Goal: Task Accomplishment & Management: Use online tool/utility

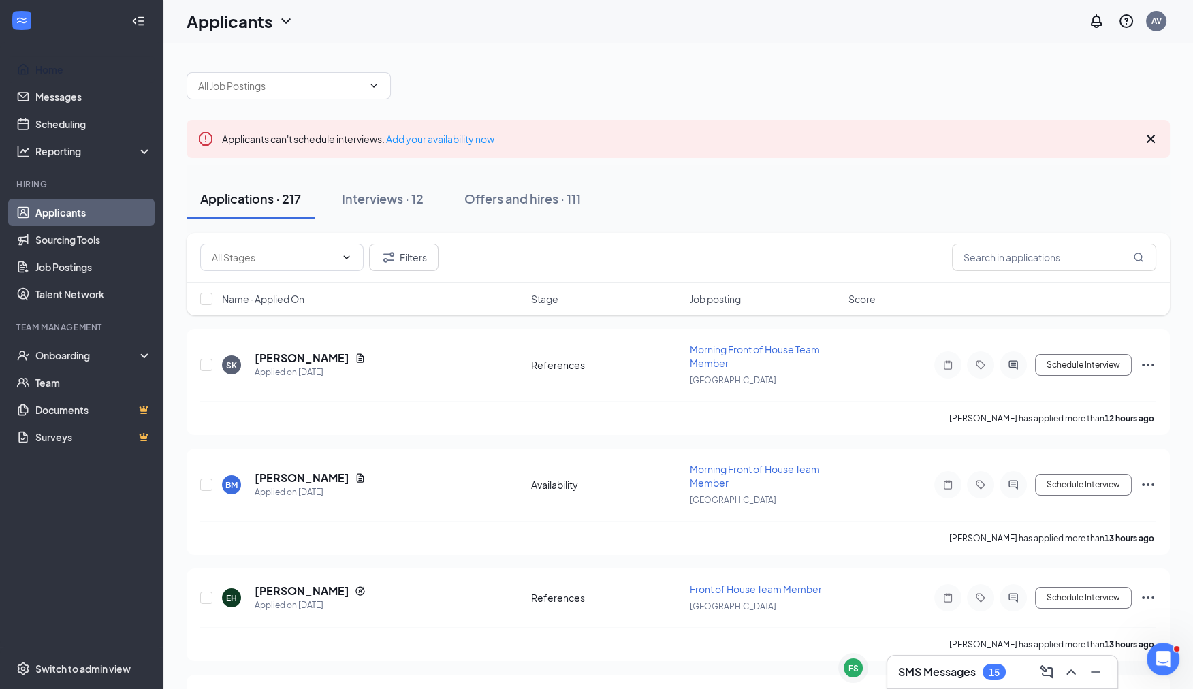
click at [99, 75] on link "Home" at bounding box center [93, 69] width 116 height 27
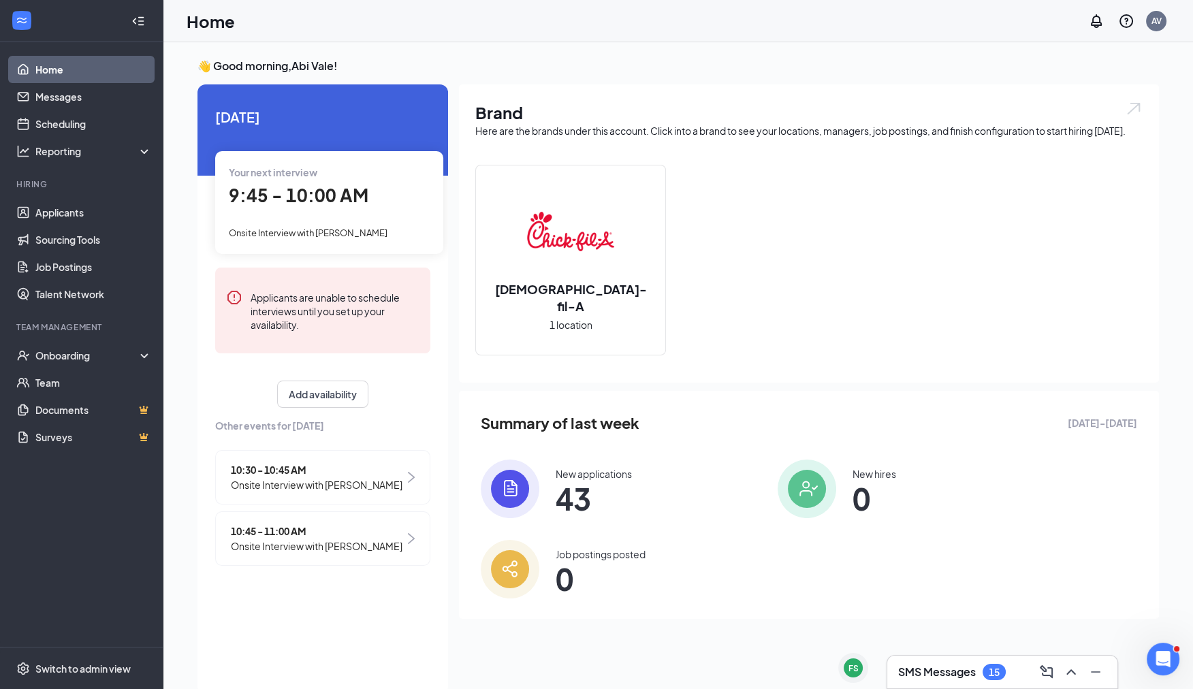
click at [324, 206] on span "9:45 - 10:00 AM" at bounding box center [299, 195] width 140 height 22
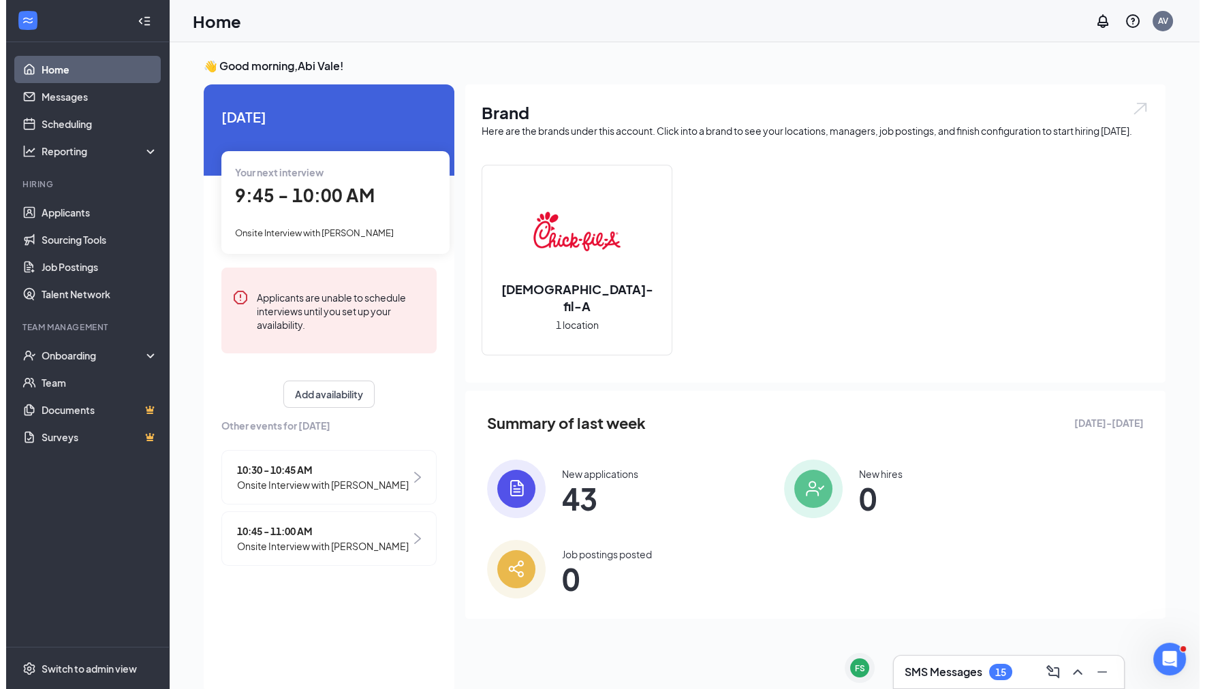
scroll to position [5, 0]
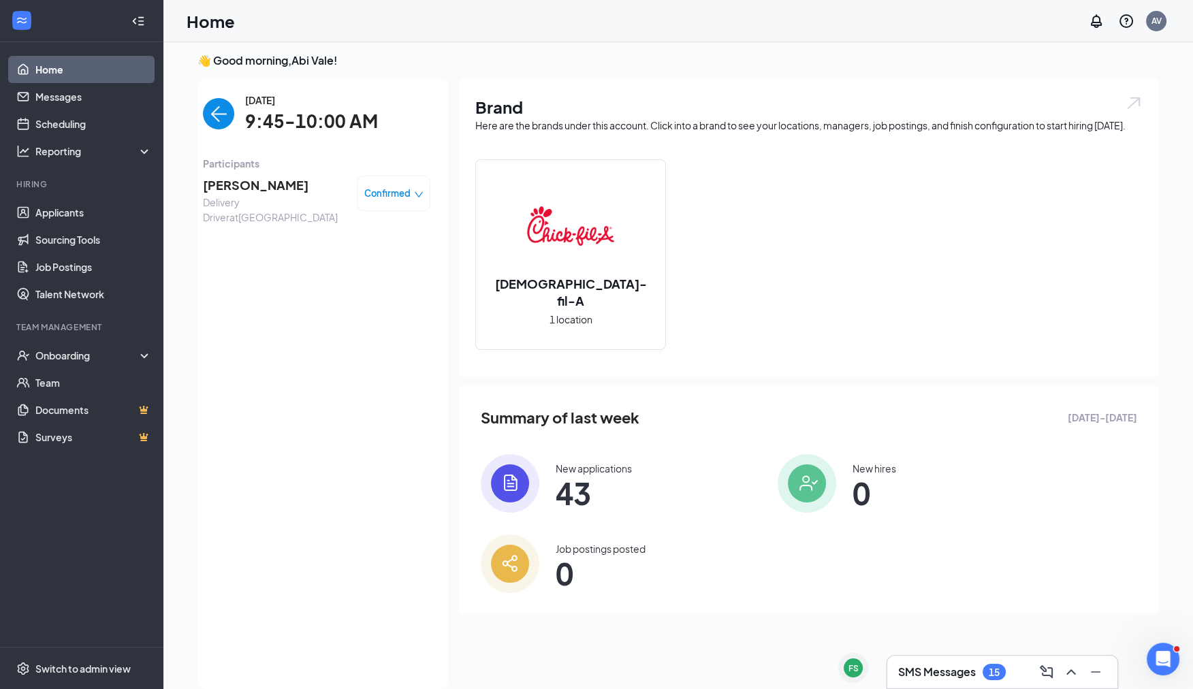
click at [256, 185] on span "[PERSON_NAME]" at bounding box center [274, 185] width 143 height 19
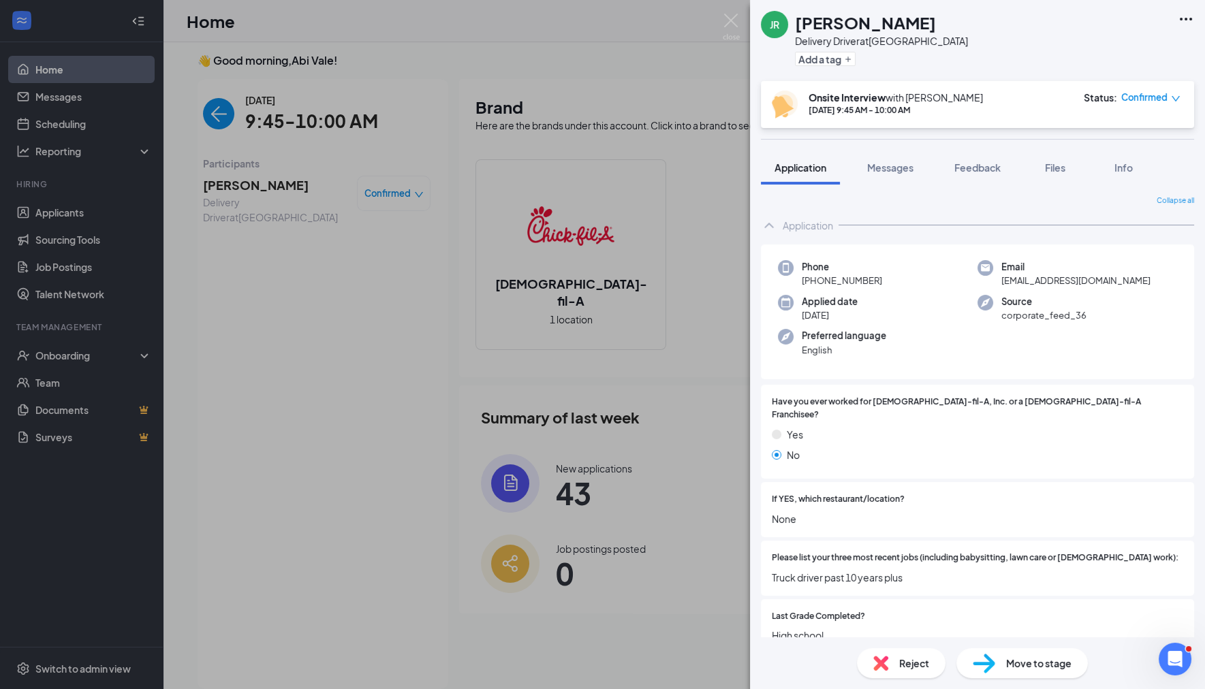
click at [219, 112] on div "JR [PERSON_NAME] Delivery Driver at [GEOGRAPHIC_DATA] Add a tag Onsite Intervie…" at bounding box center [602, 344] width 1205 height 689
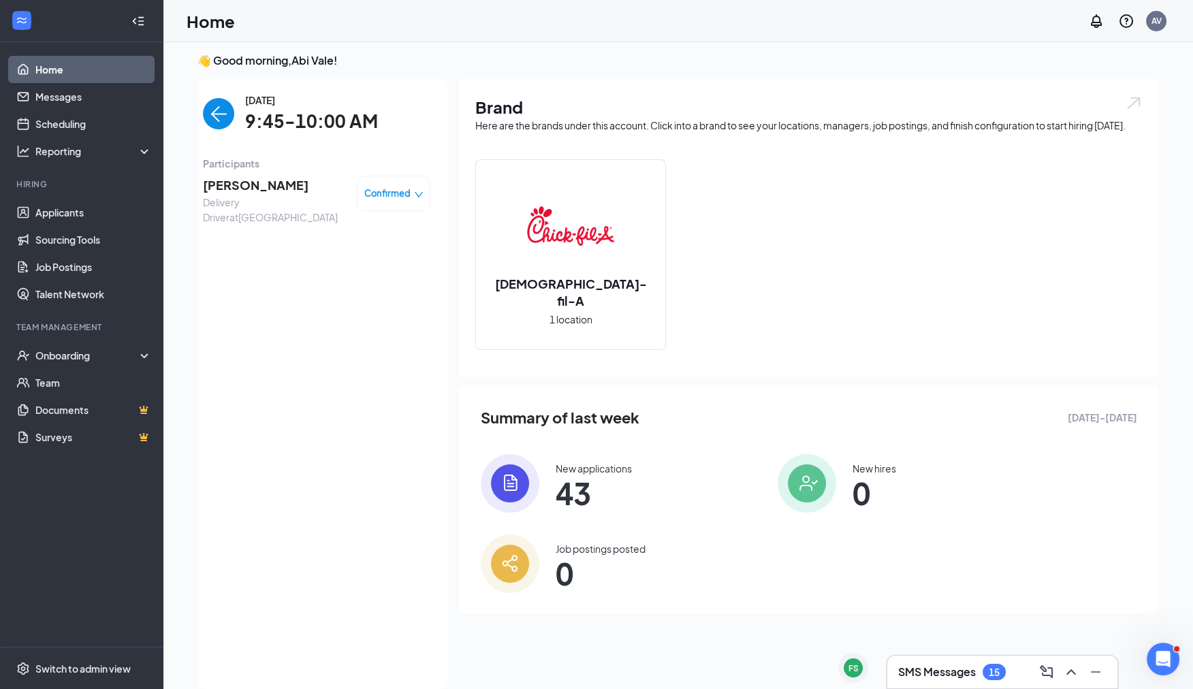
click at [223, 107] on img "back-button" at bounding box center [218, 113] width 31 height 31
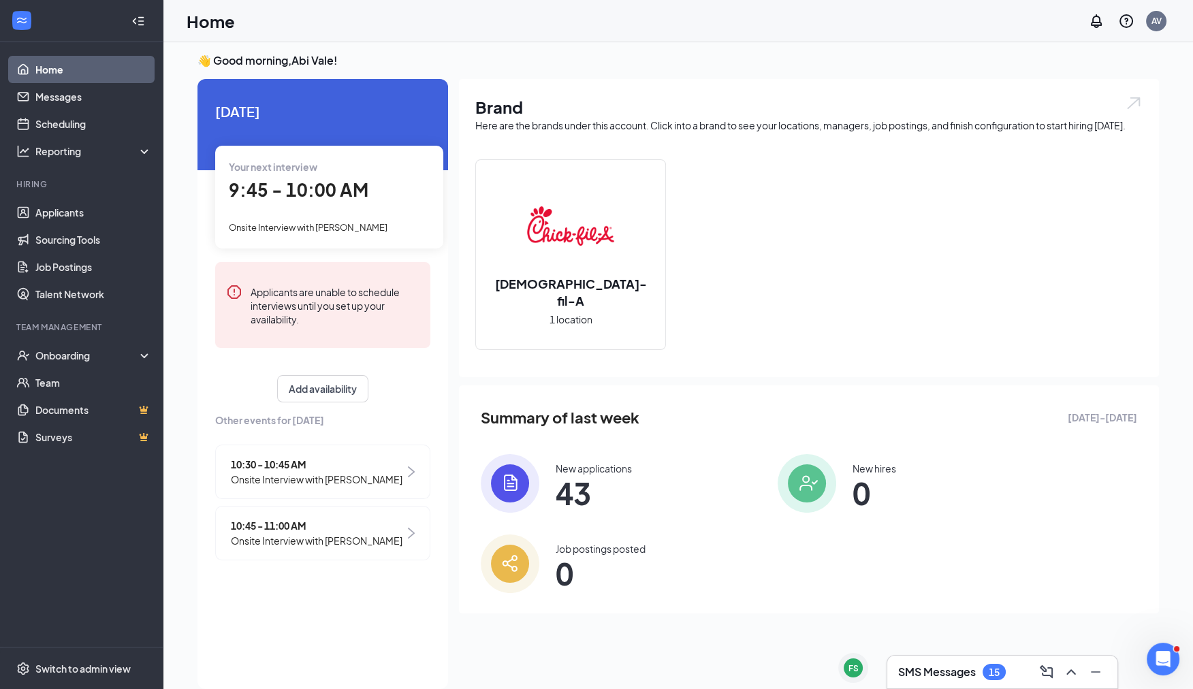
click at [281, 202] on div "9:45 - 10:00 AM" at bounding box center [329, 190] width 201 height 28
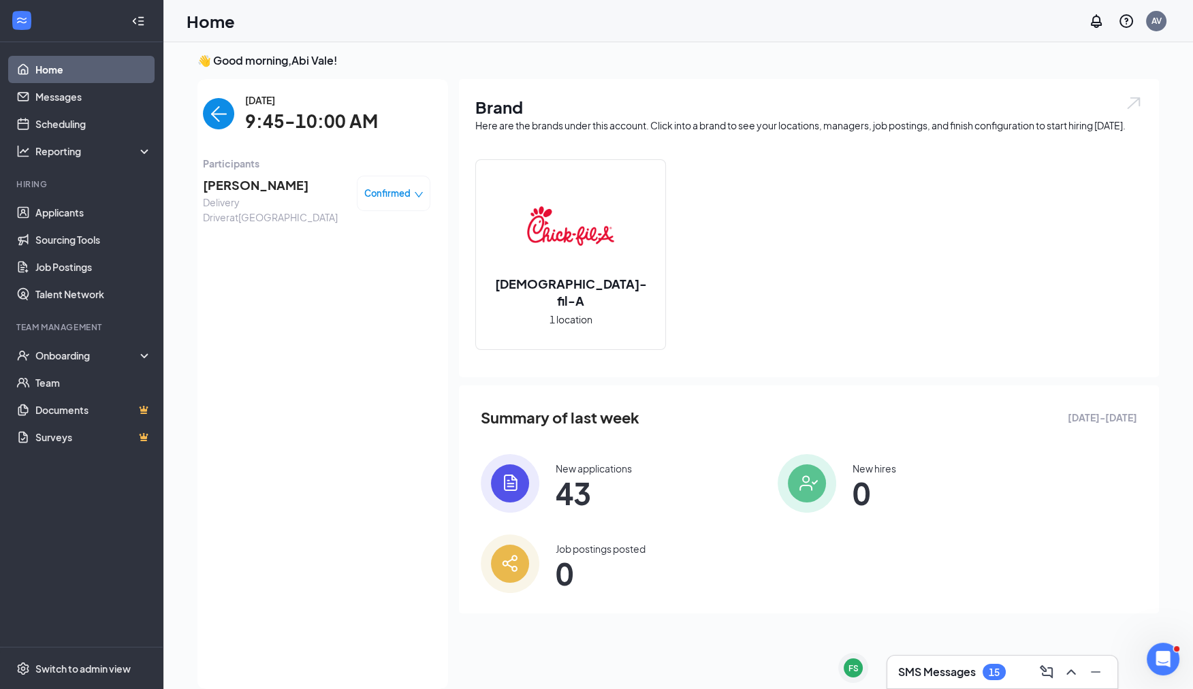
click at [242, 183] on span "[PERSON_NAME]" at bounding box center [274, 185] width 143 height 19
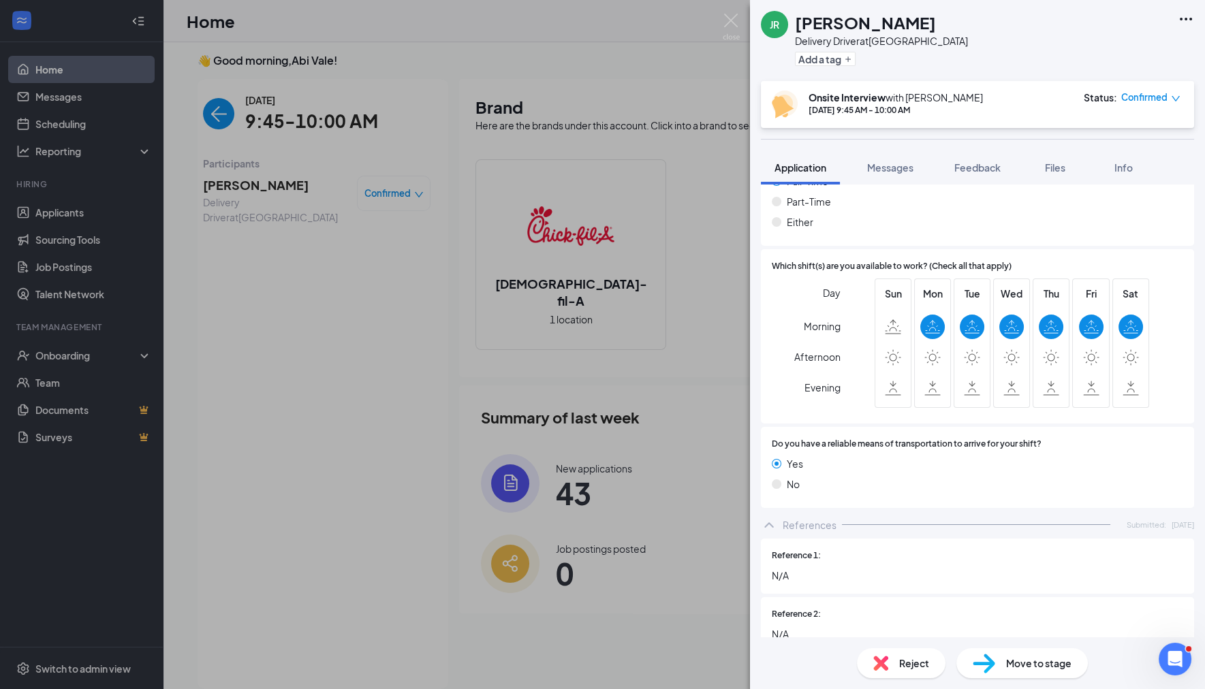
scroll to position [1062, 0]
click at [968, 163] on span "Feedback" at bounding box center [977, 167] width 46 height 12
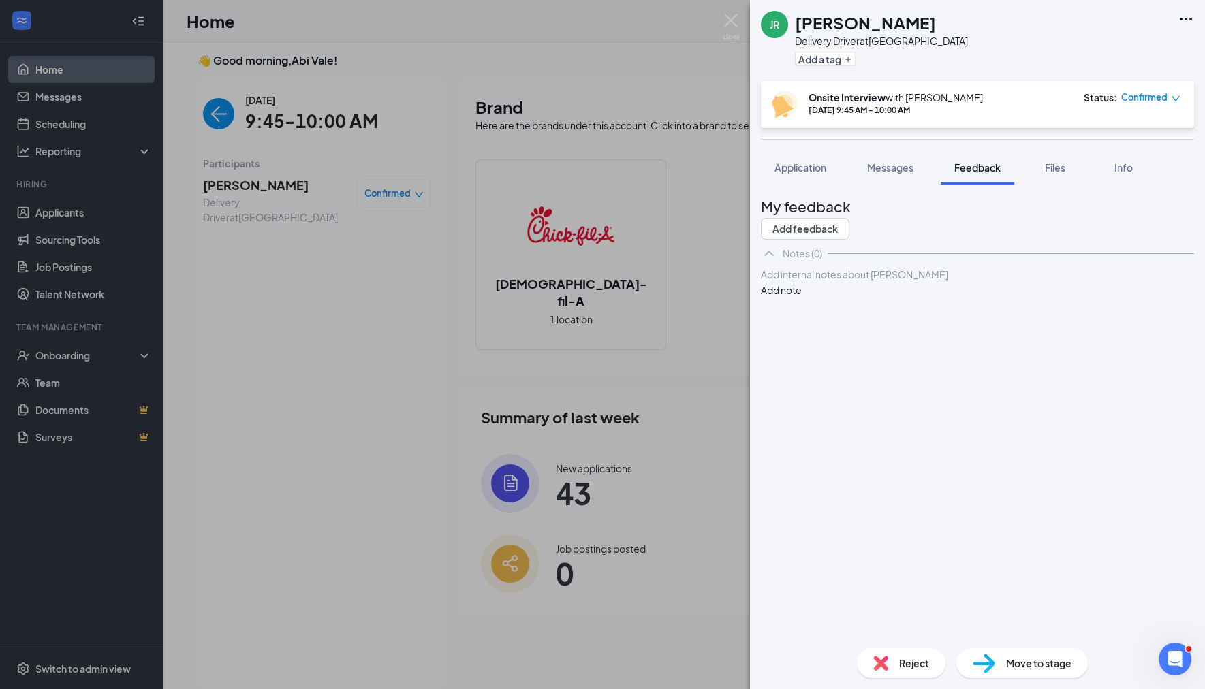
click at [908, 282] on div at bounding box center [977, 275] width 432 height 14
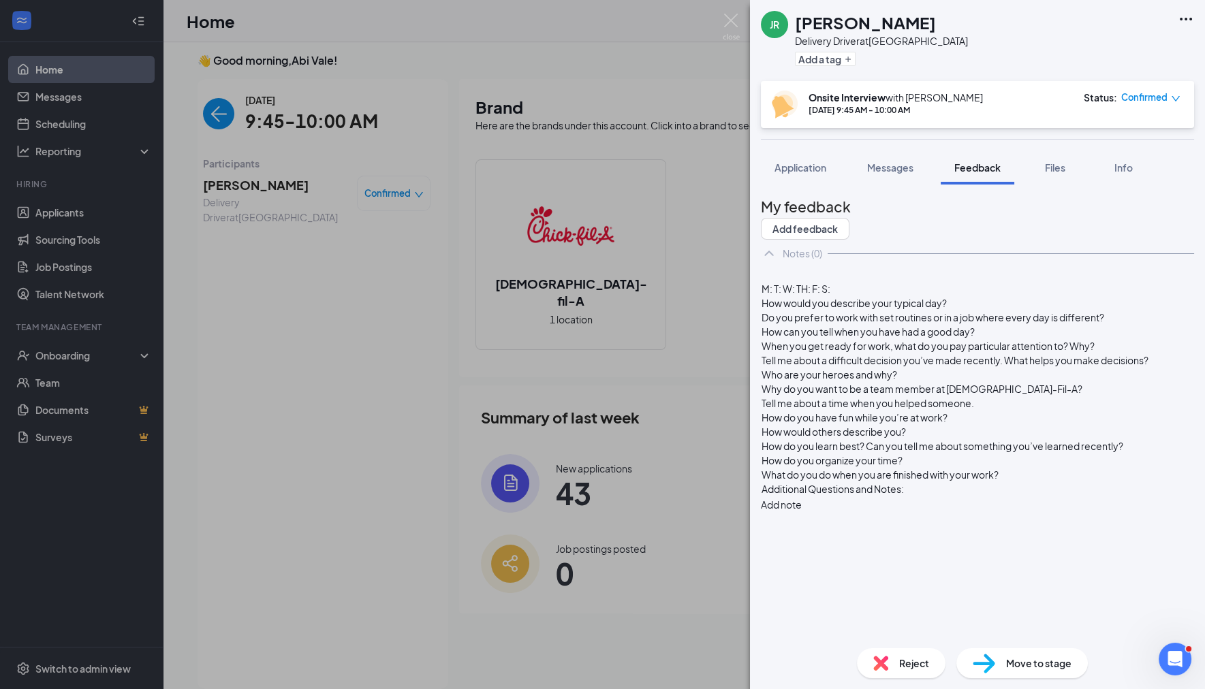
click at [802, 497] on button "Add note" at bounding box center [781, 504] width 41 height 15
